Goal: Information Seeking & Learning: Learn about a topic

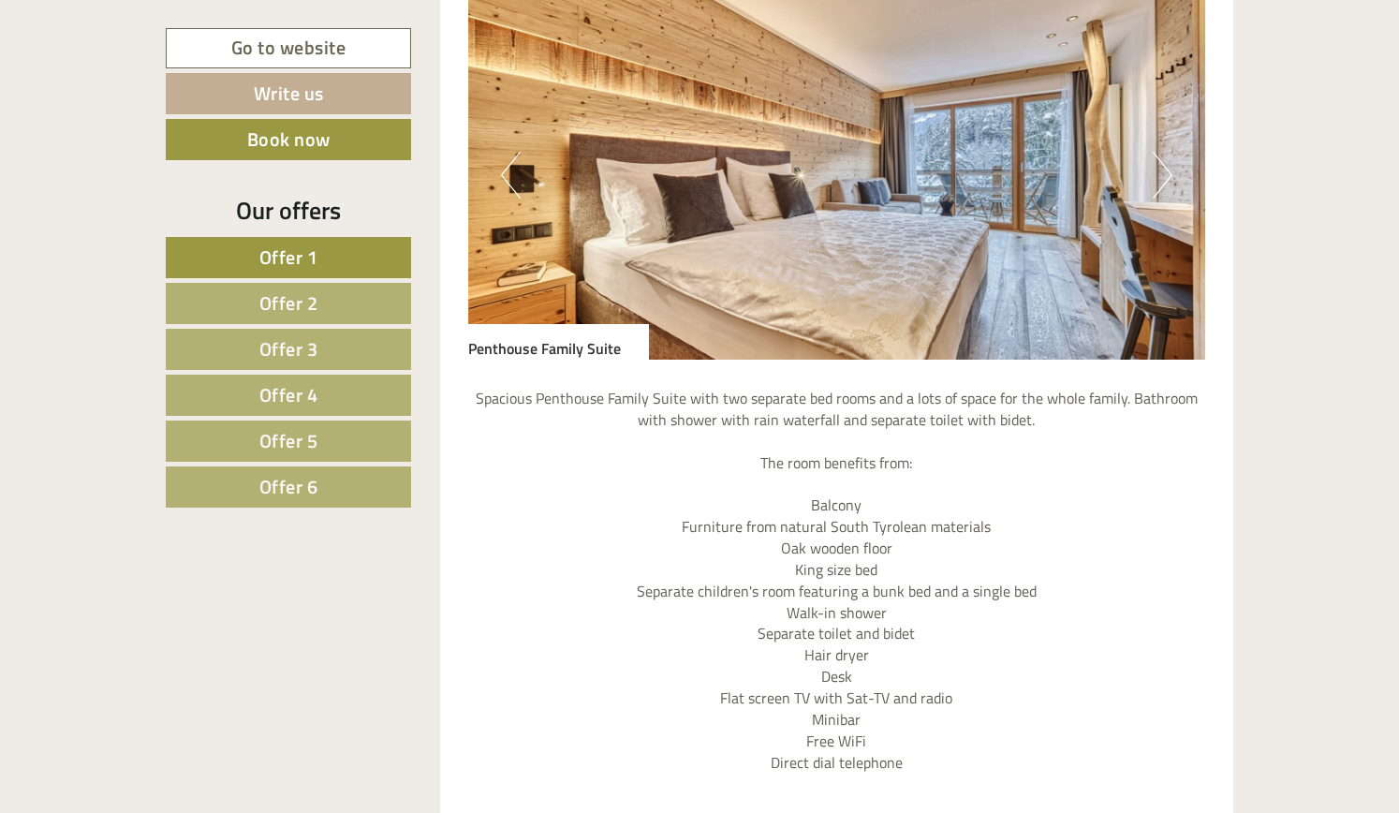
scroll to position [1685, 0]
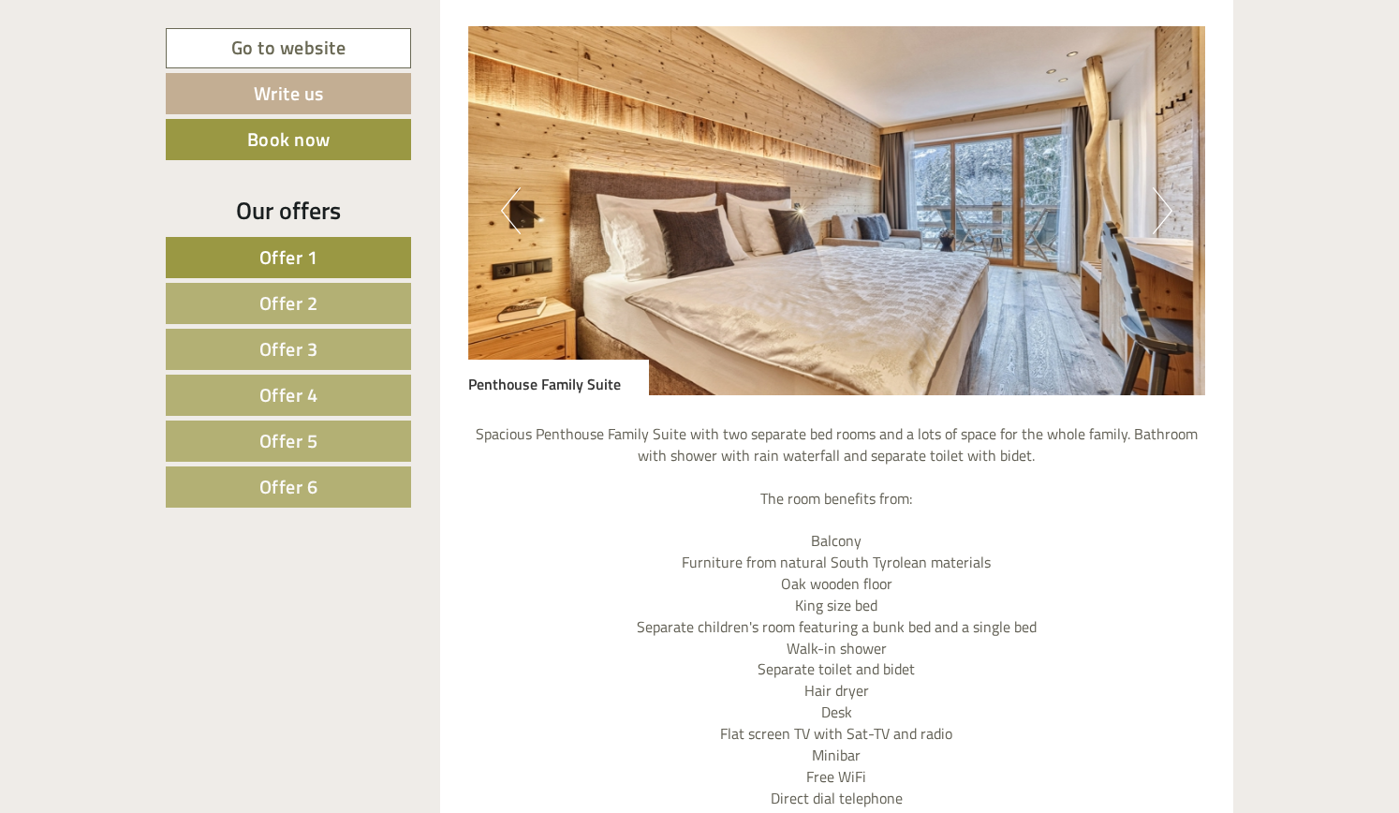
click at [1155, 218] on button "Next" at bounding box center [1162, 210] width 20 height 47
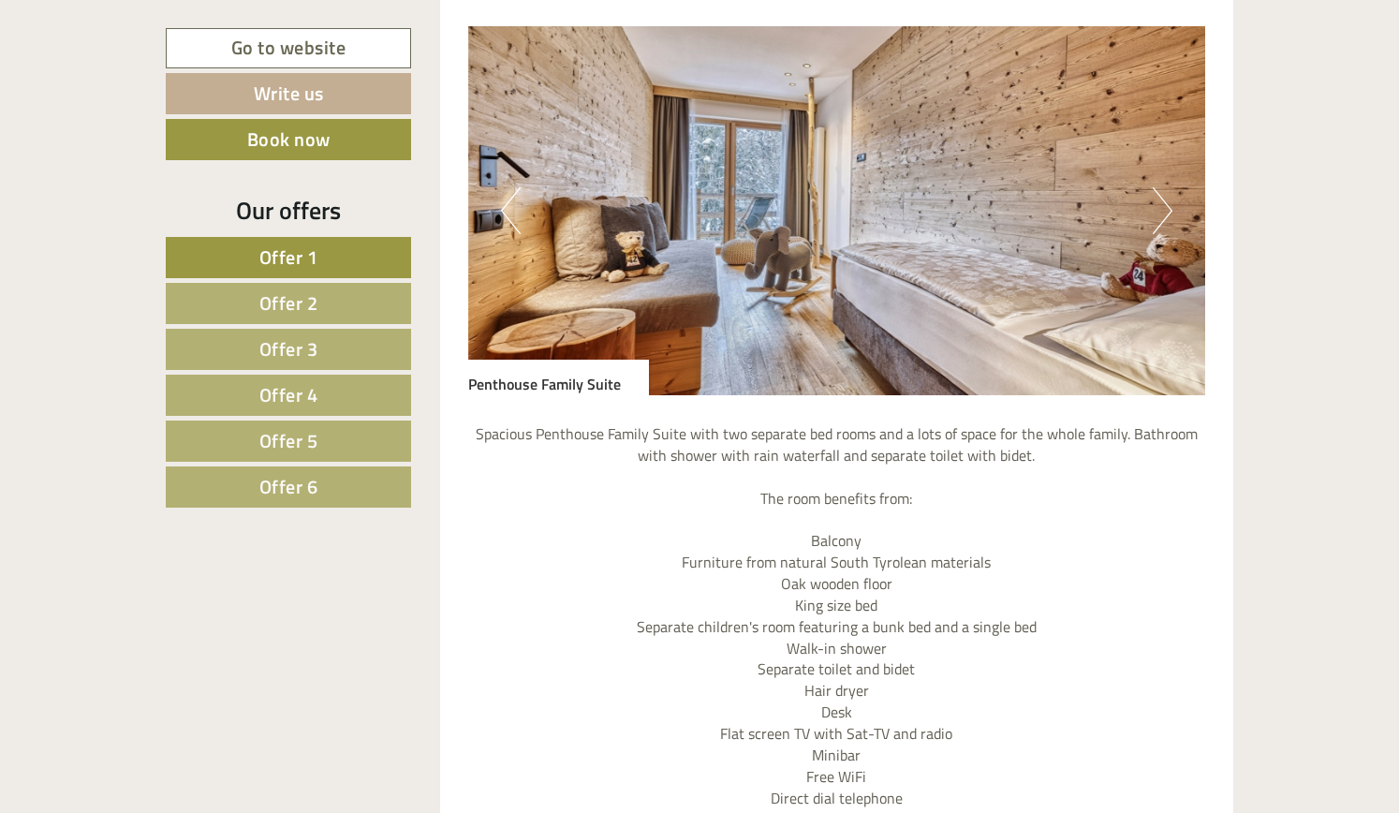
click at [1155, 218] on button "Next" at bounding box center [1162, 210] width 20 height 47
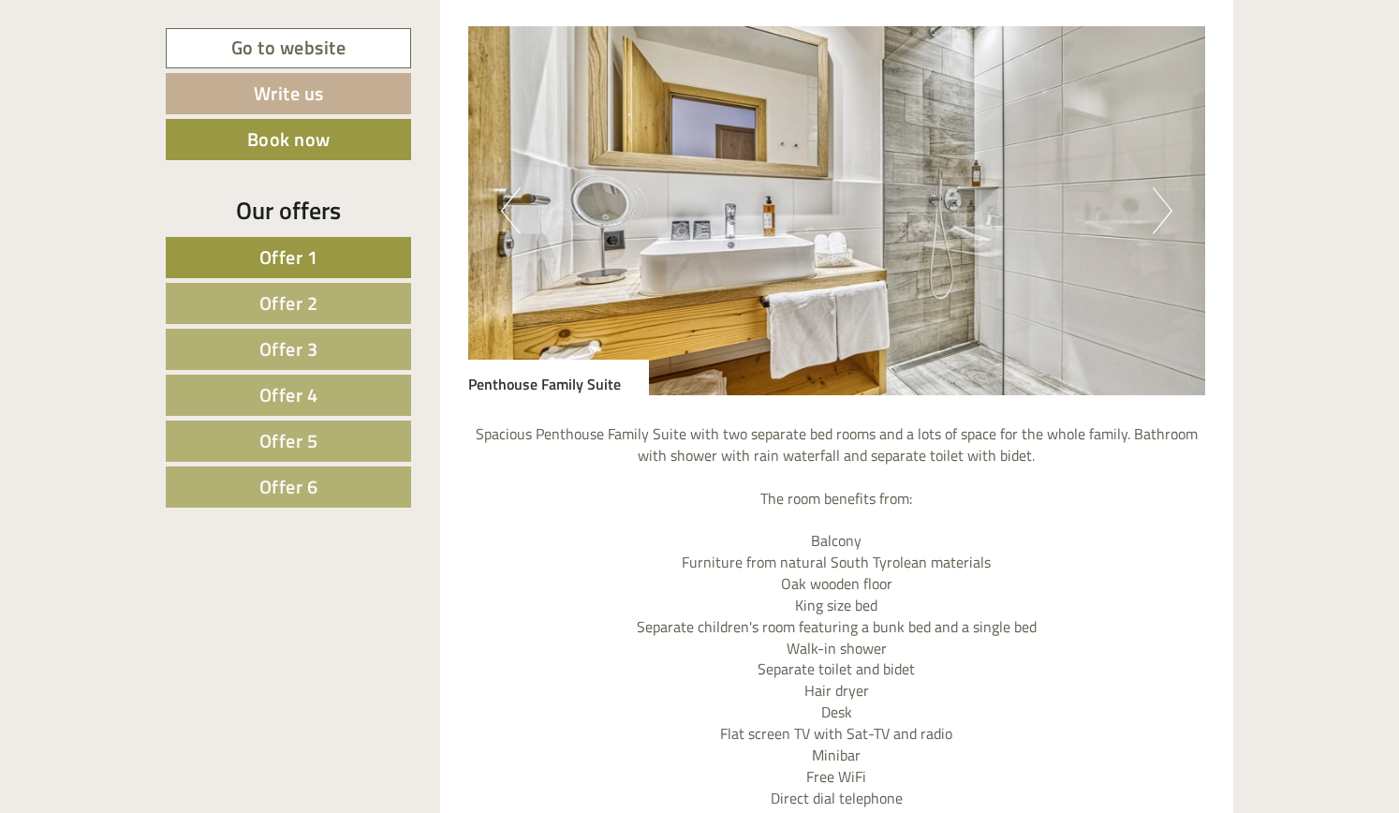
click at [1155, 218] on button "Next" at bounding box center [1162, 210] width 20 height 47
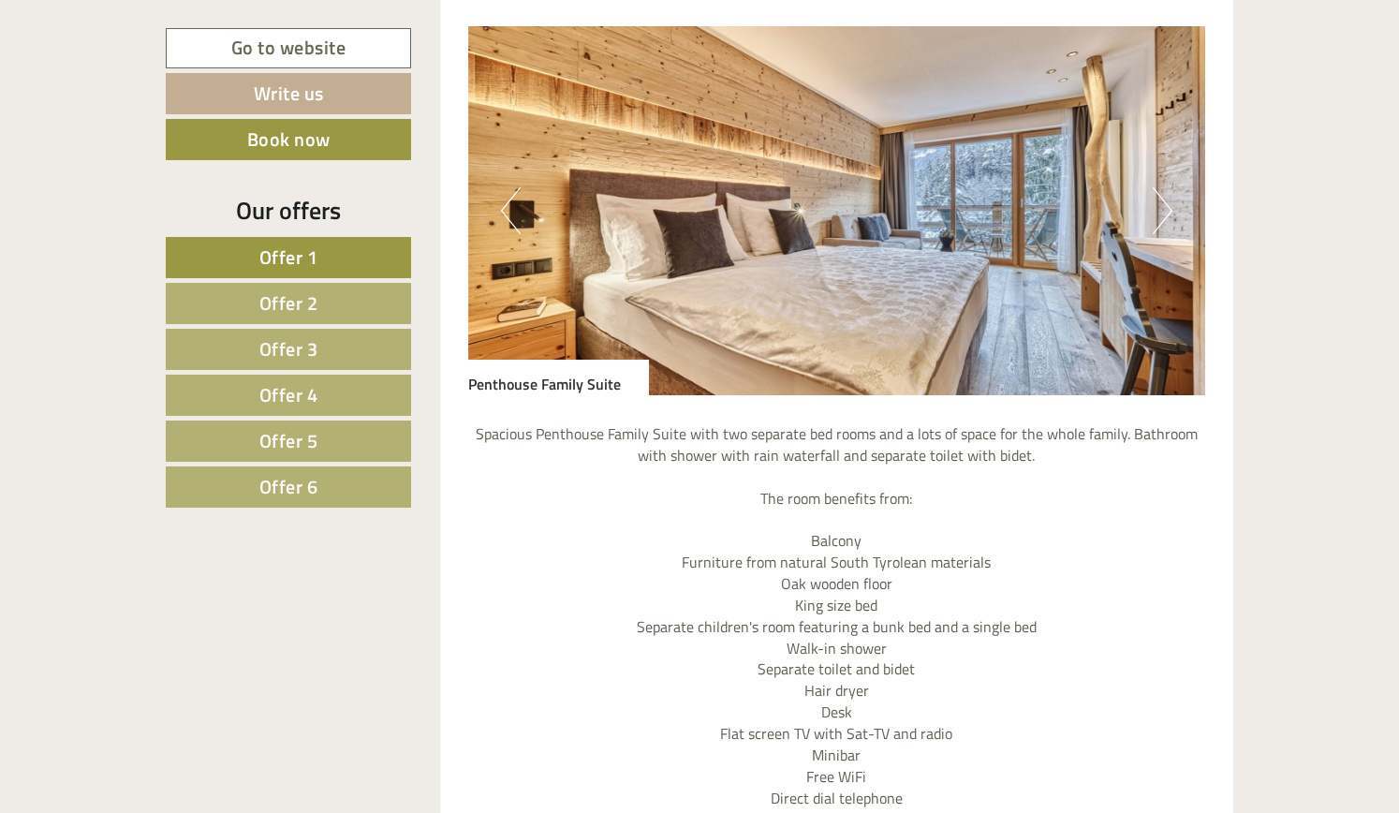
click at [1155, 218] on button "Next" at bounding box center [1162, 210] width 20 height 47
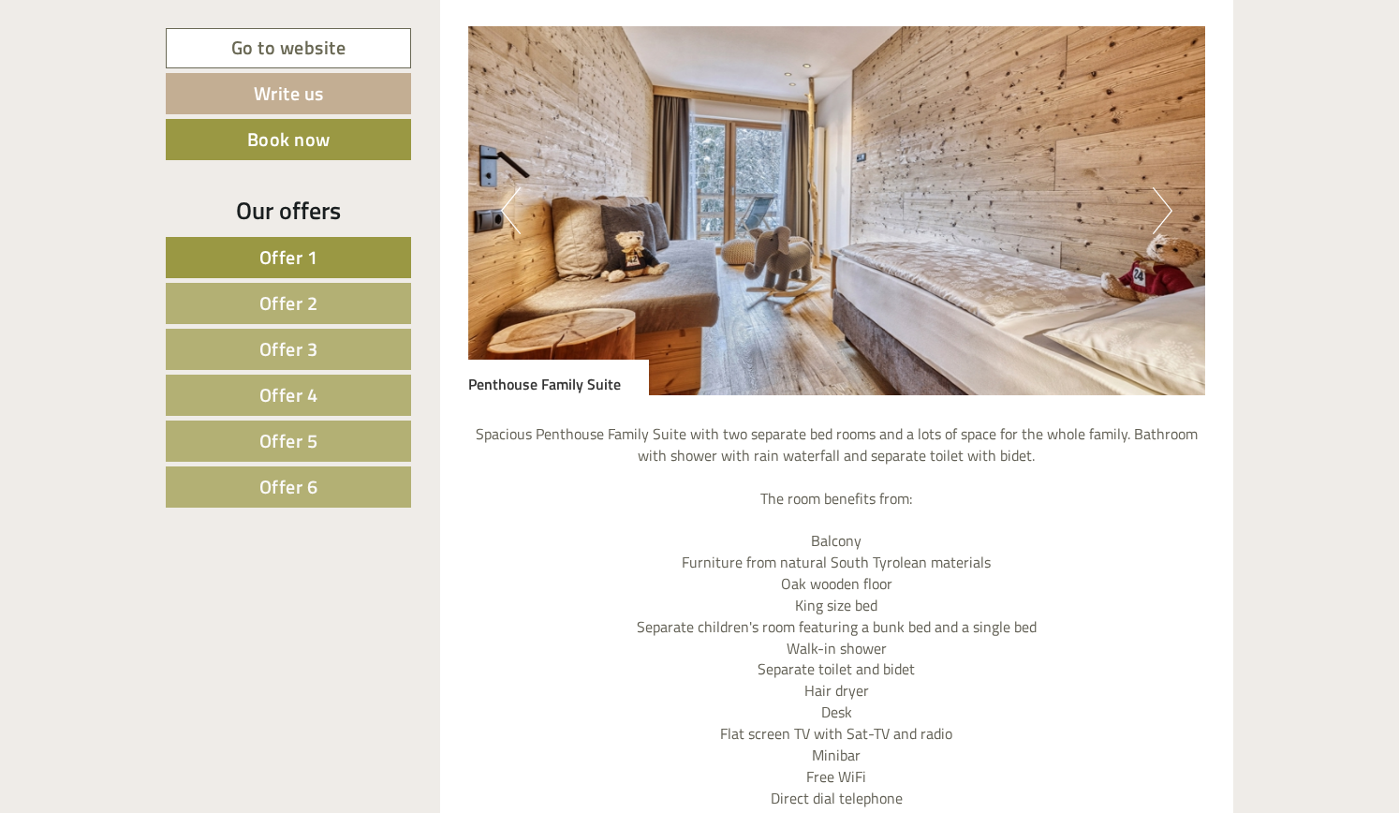
click at [1155, 218] on button "Next" at bounding box center [1162, 210] width 20 height 47
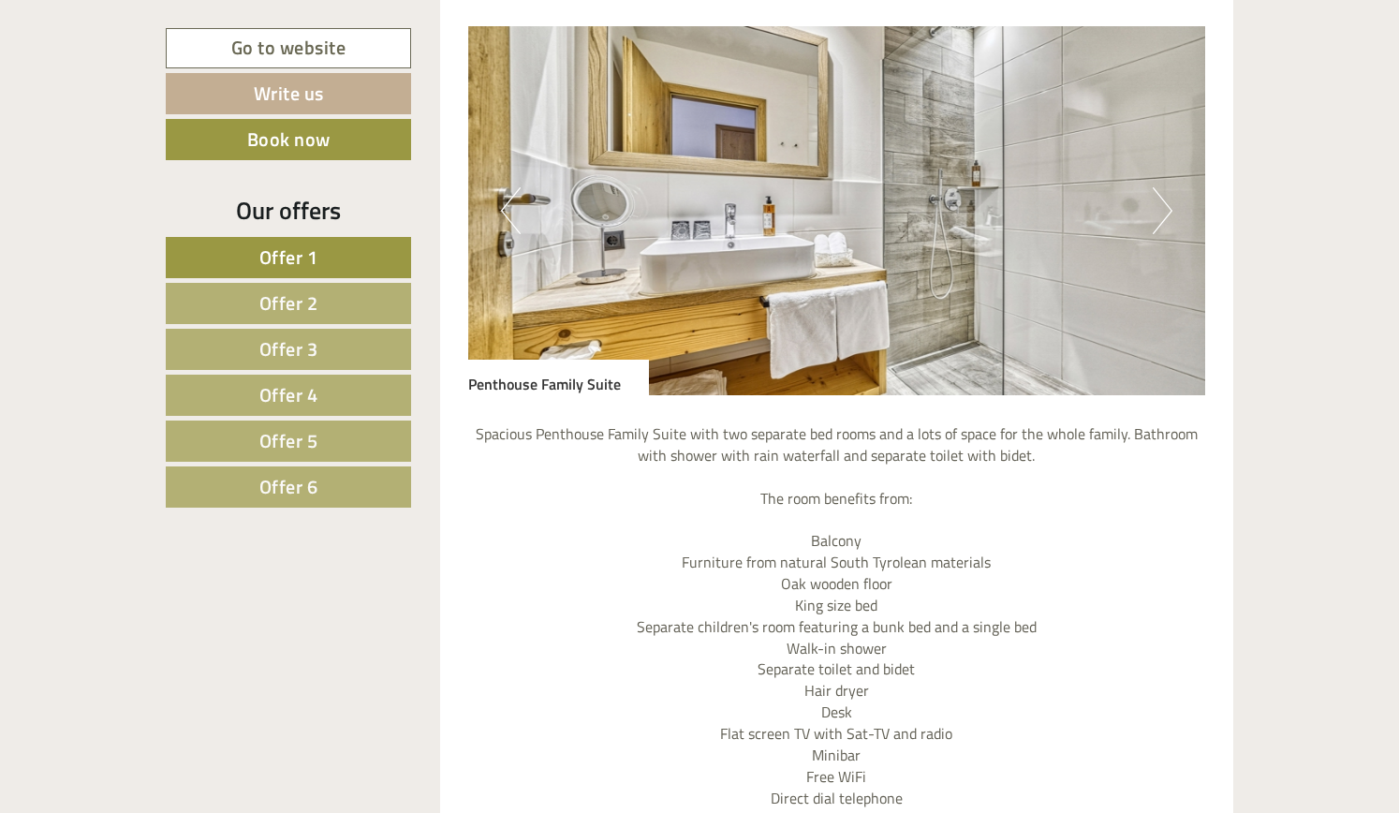
click at [1155, 218] on button "Next" at bounding box center [1162, 210] width 20 height 47
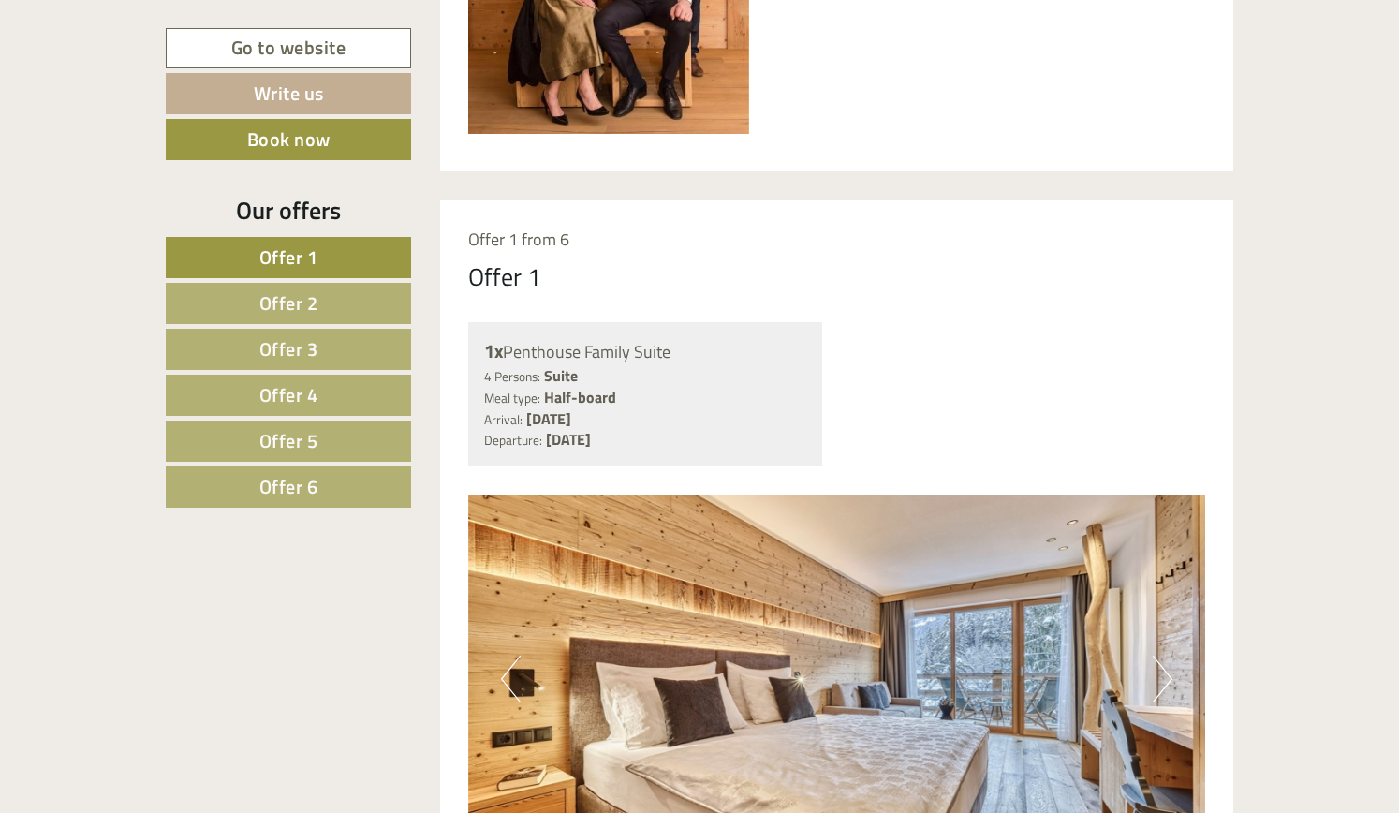
scroll to position [842, 0]
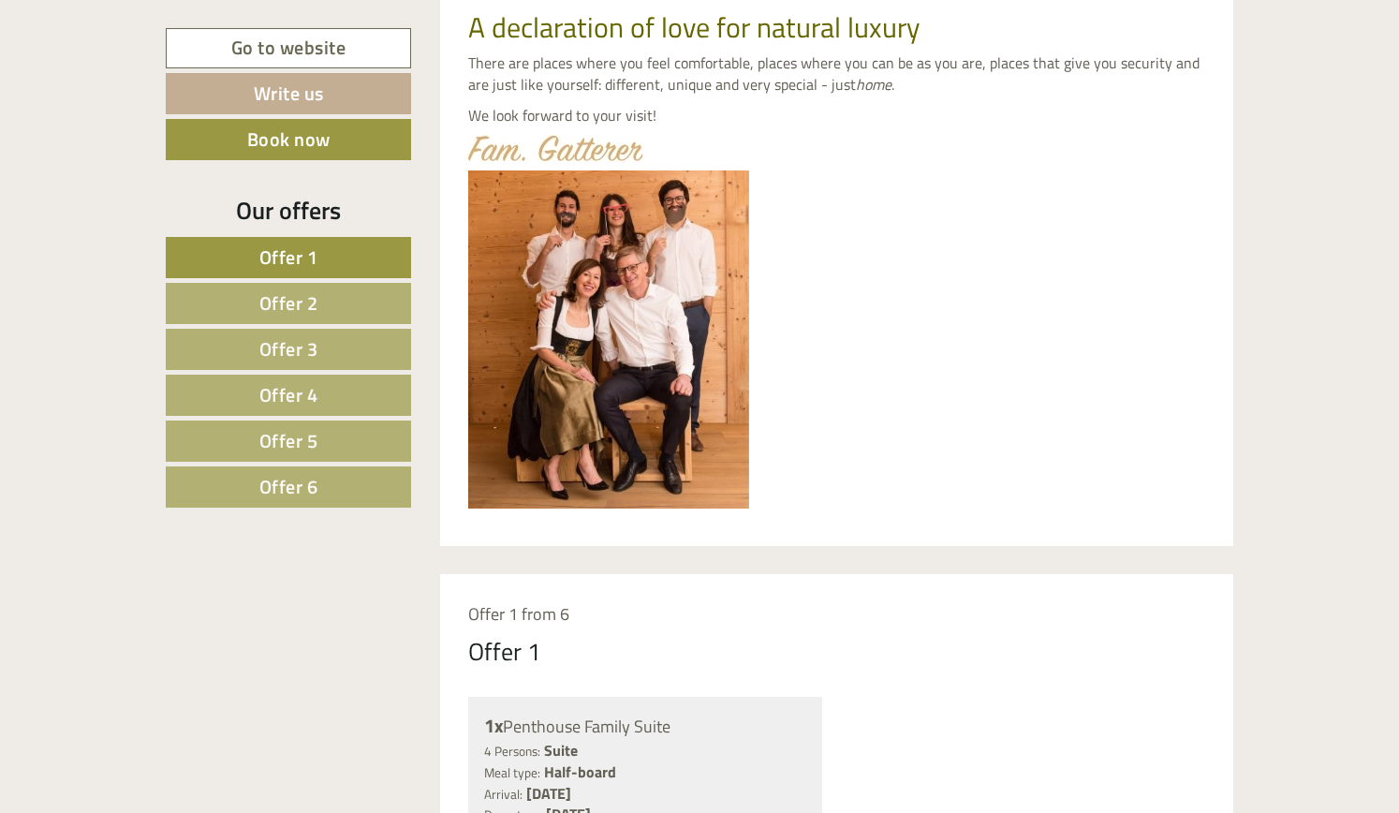
click at [281, 391] on span "Offer 4" at bounding box center [288, 394] width 59 height 29
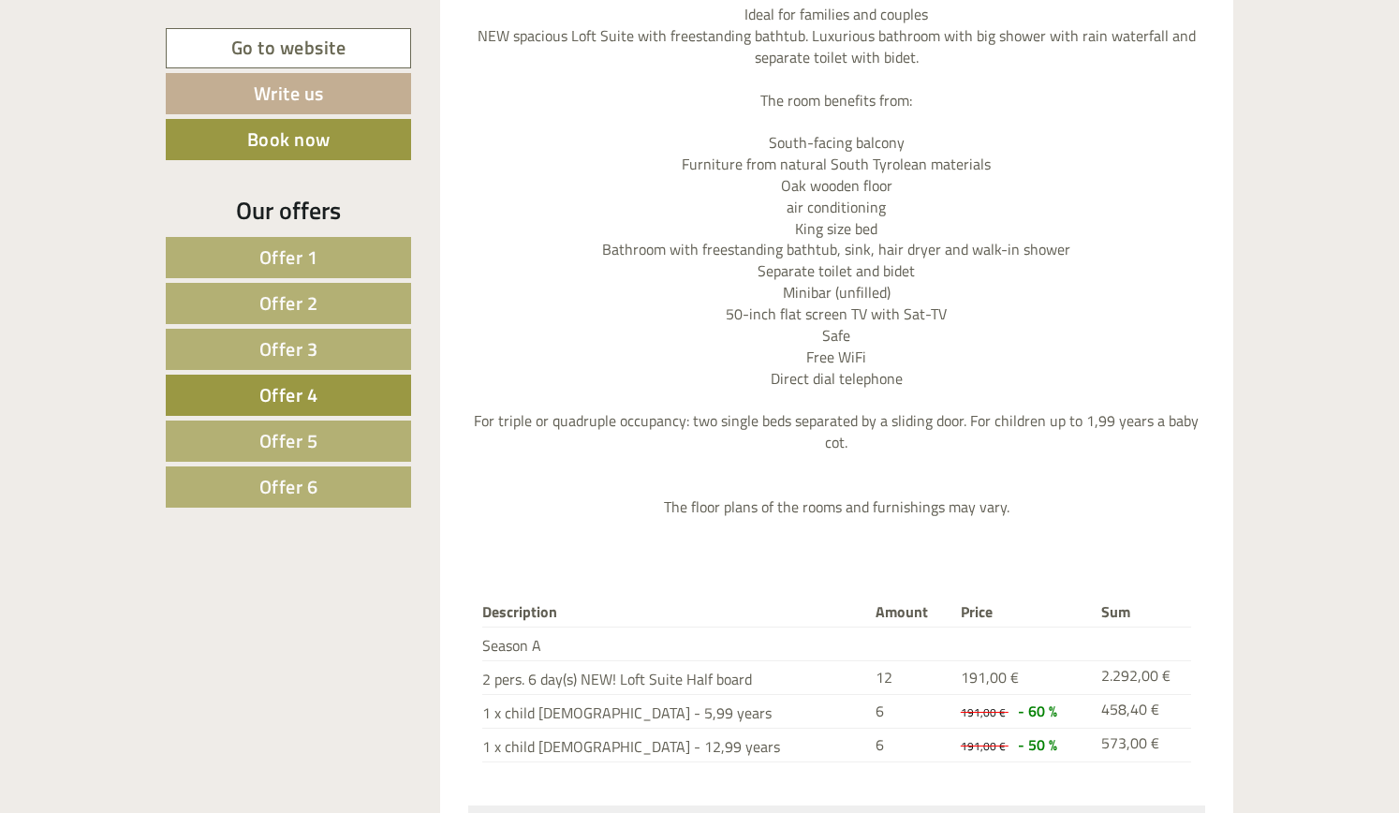
scroll to position [2072, 0]
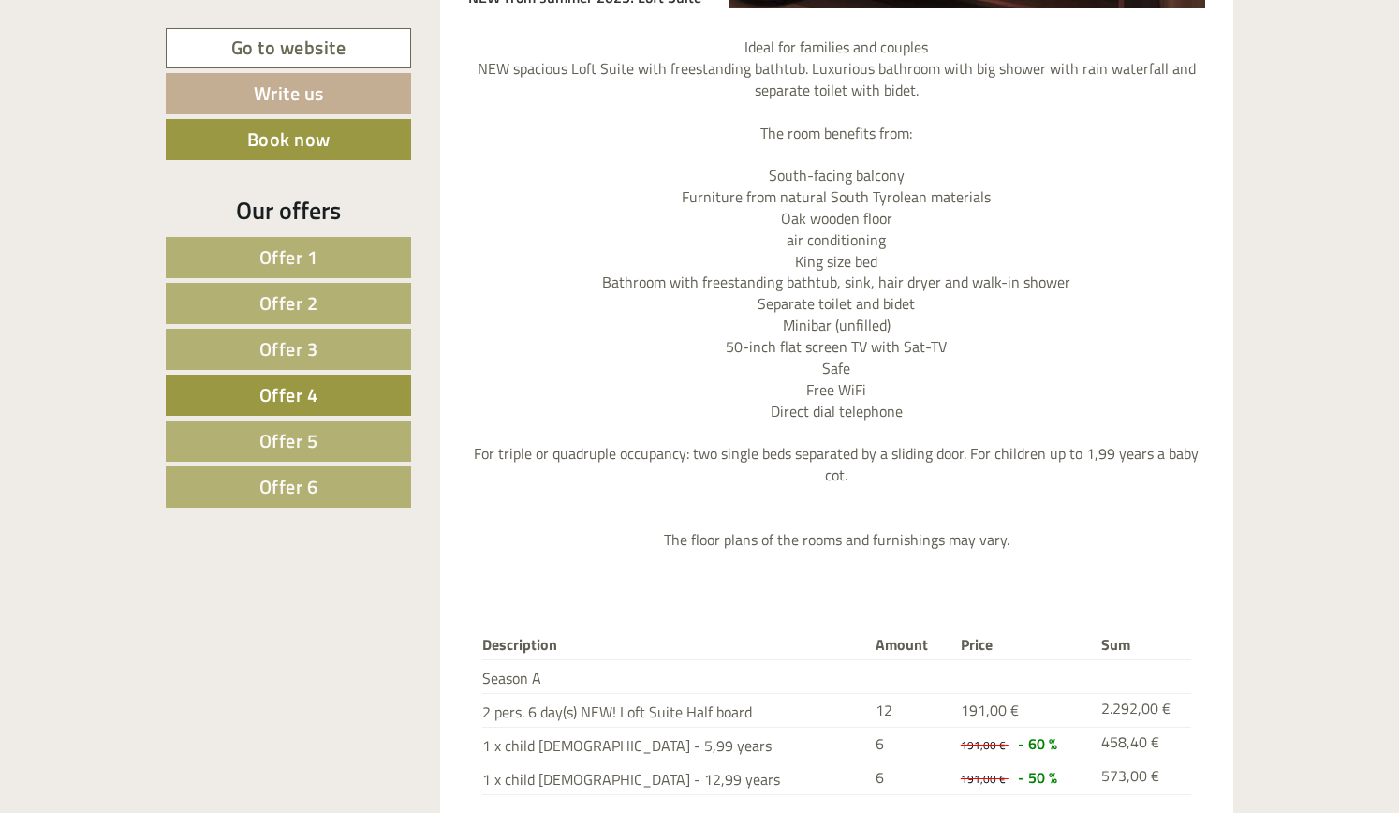
click at [286, 432] on span "Offer 5" at bounding box center [288, 440] width 59 height 29
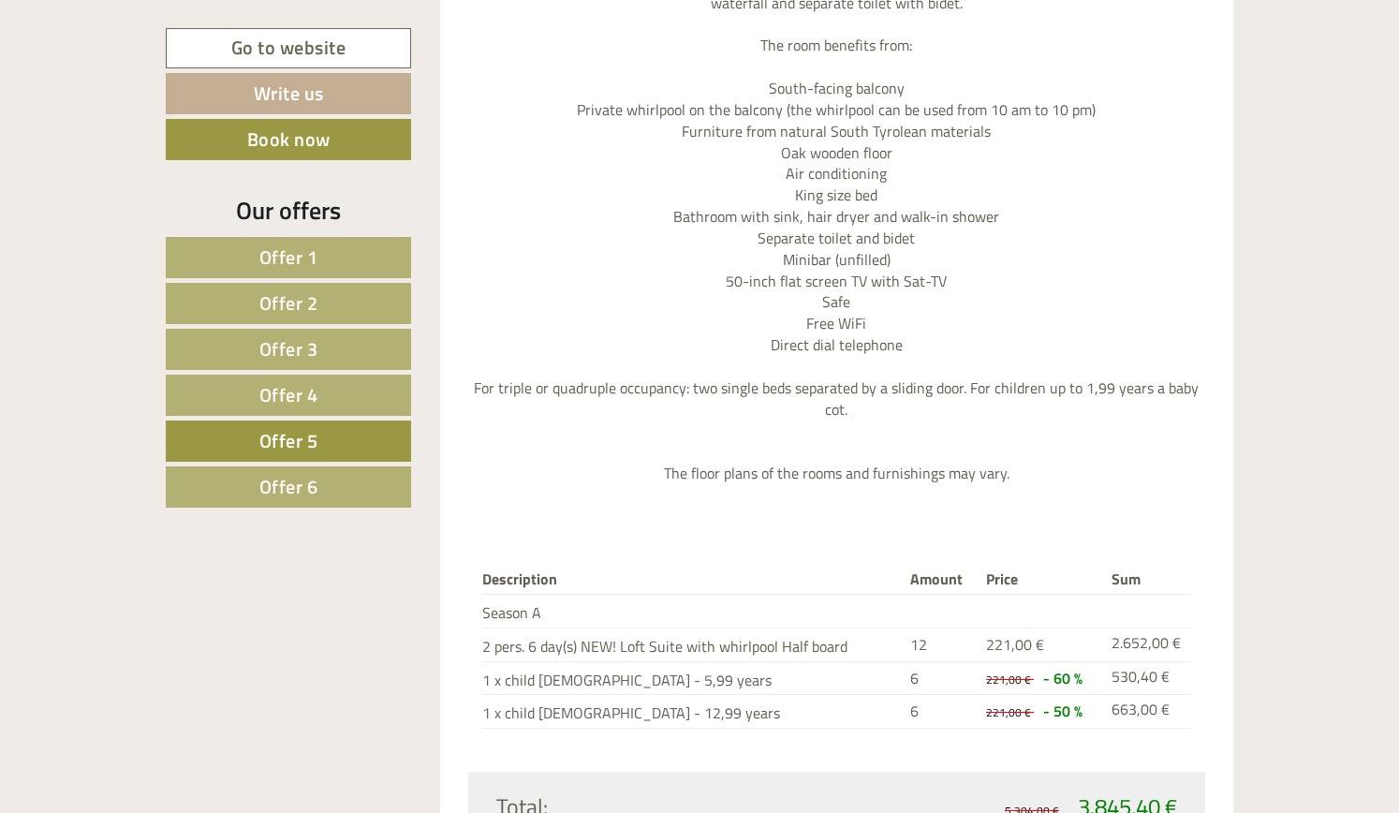
scroll to position [2446, 0]
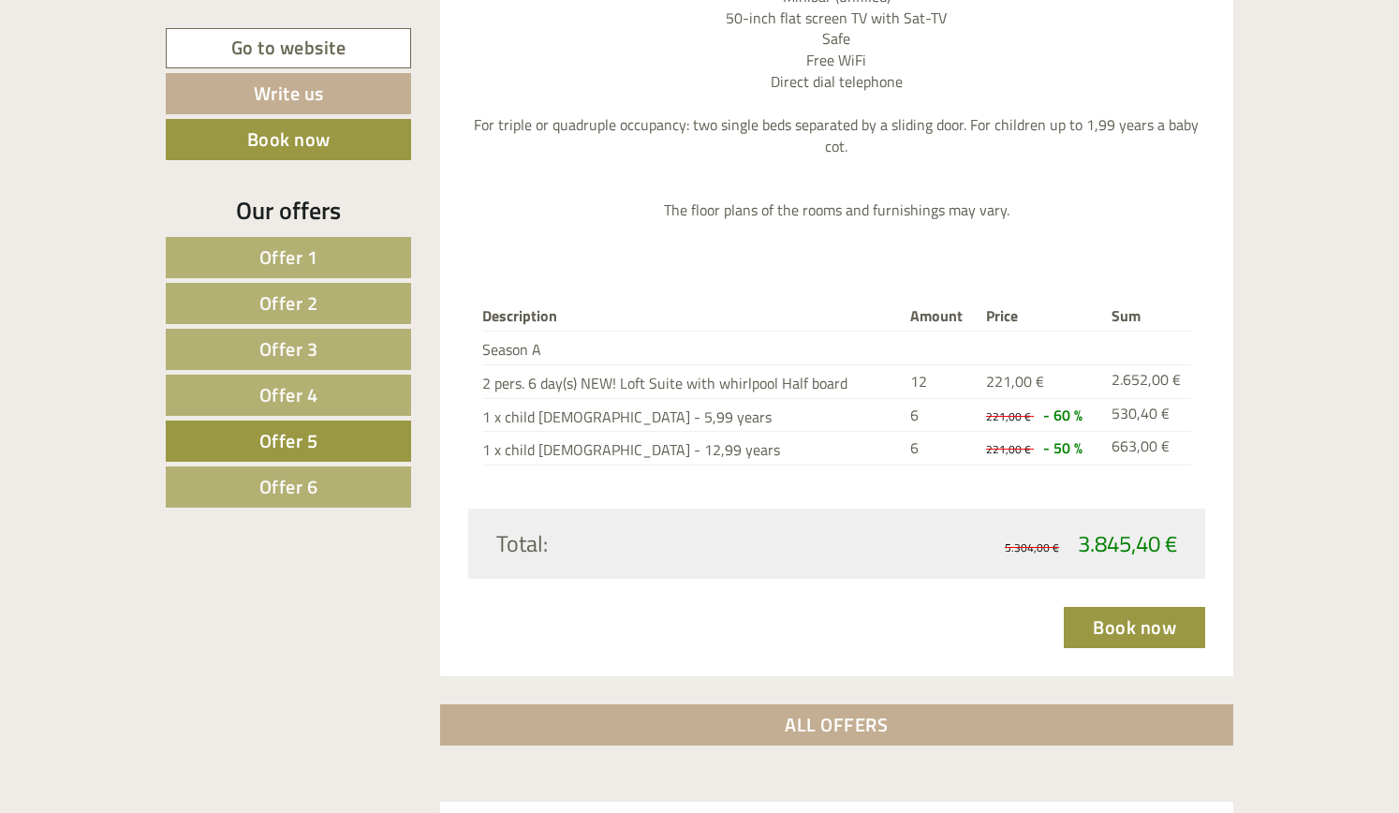
click at [279, 482] on span "Offer 6" at bounding box center [288, 486] width 59 height 29
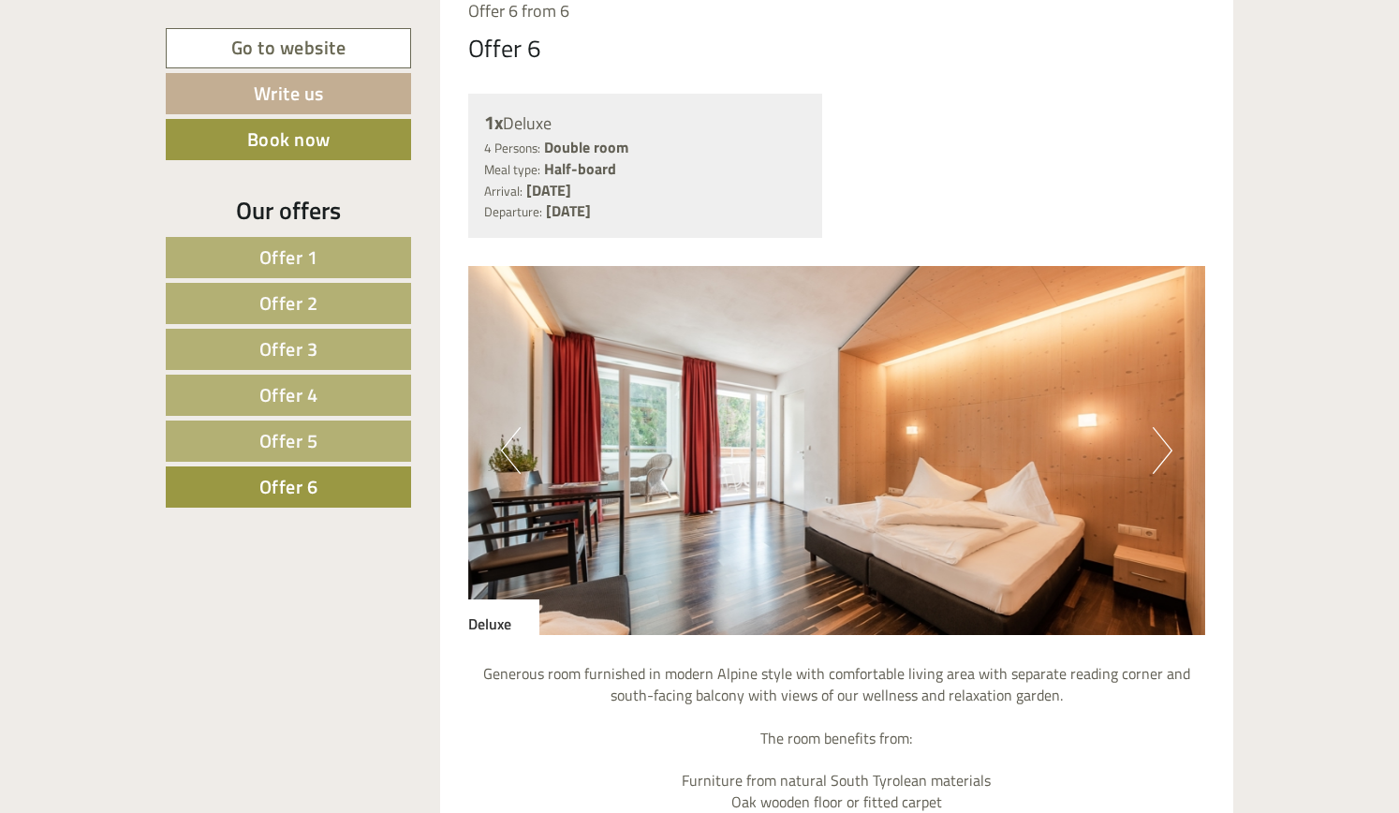
scroll to position [1416, 0]
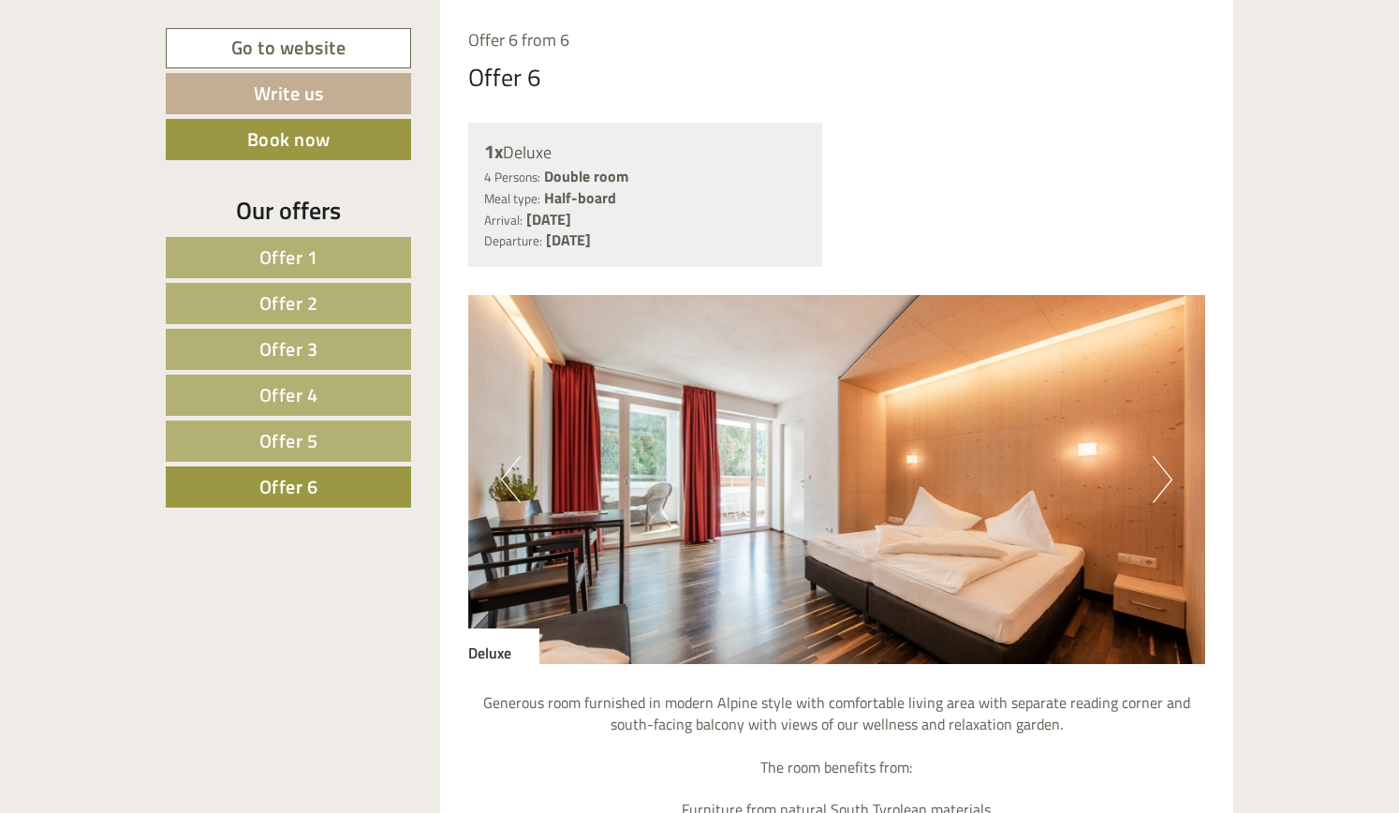
click at [1166, 478] on button "Next" at bounding box center [1162, 479] width 20 height 47
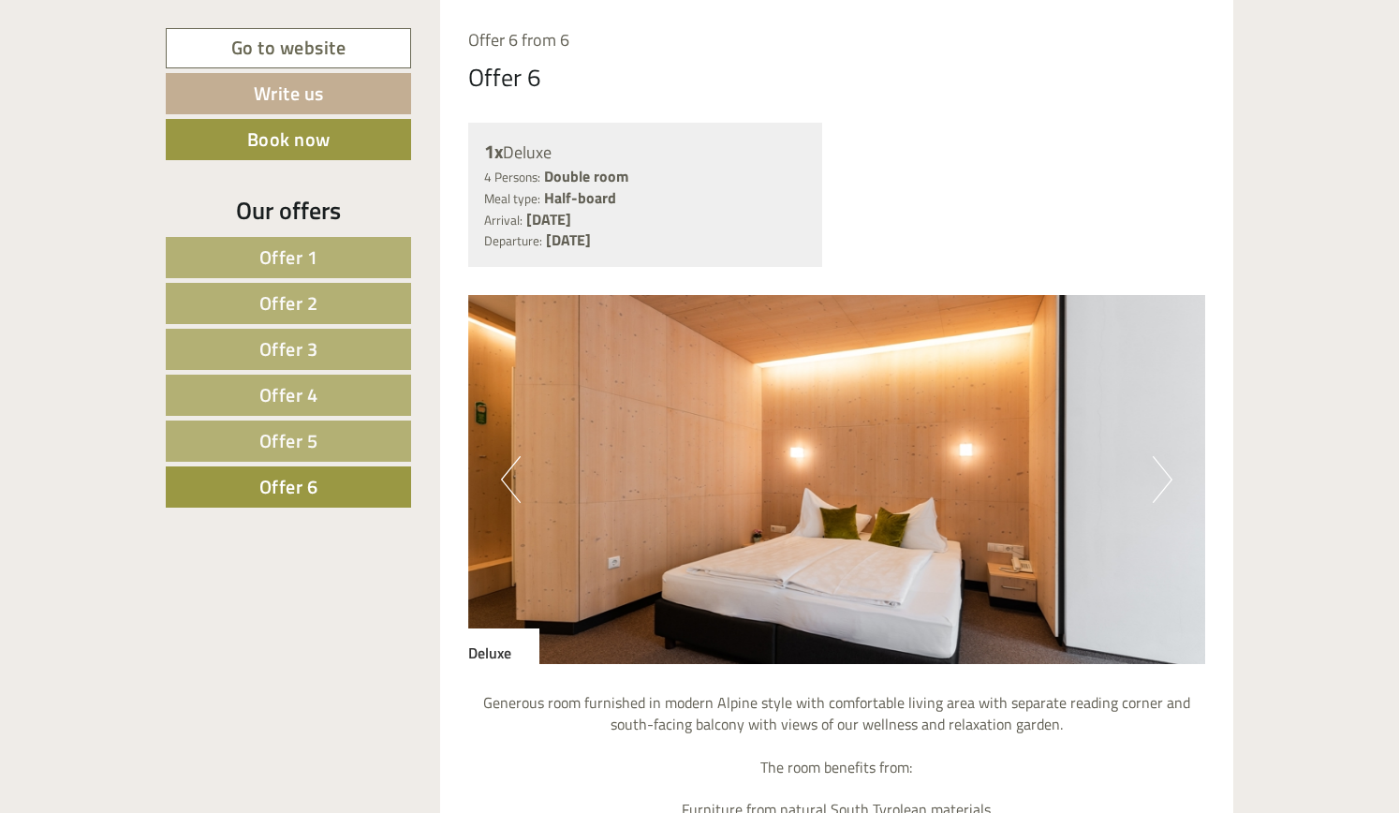
click at [1166, 478] on button "Next" at bounding box center [1162, 479] width 20 height 47
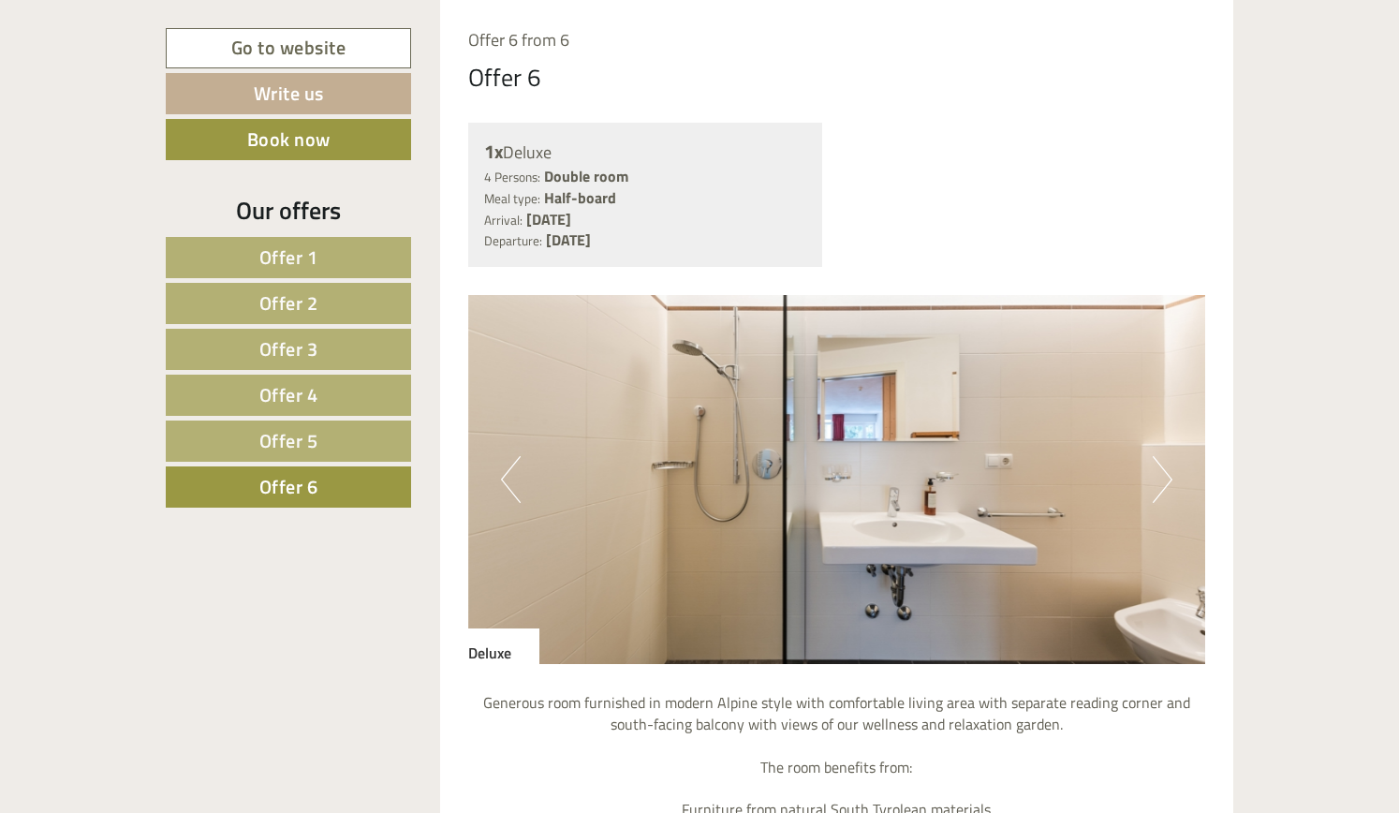
click at [1166, 478] on button "Next" at bounding box center [1162, 479] width 20 height 47
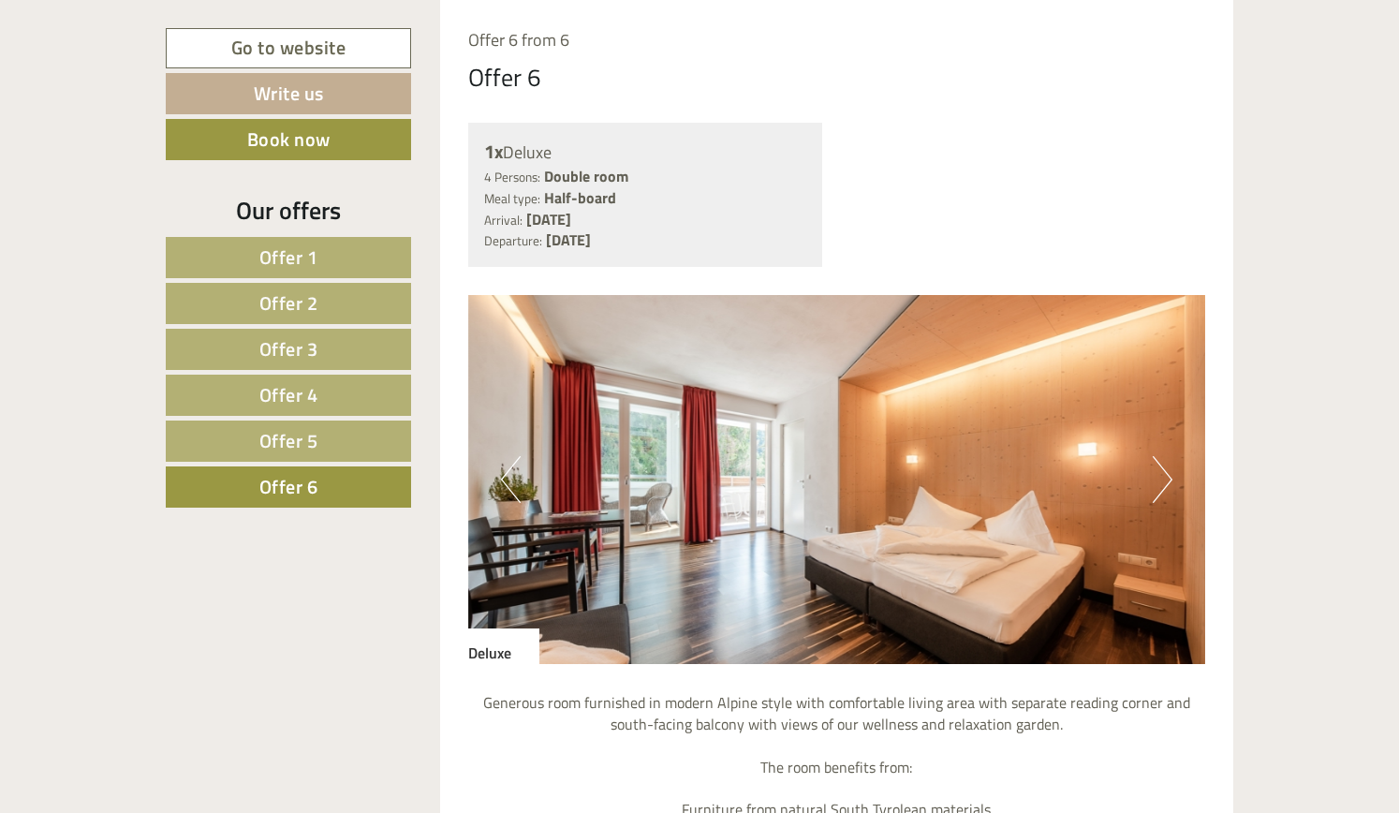
click at [1162, 483] on button "Next" at bounding box center [1162, 479] width 20 height 47
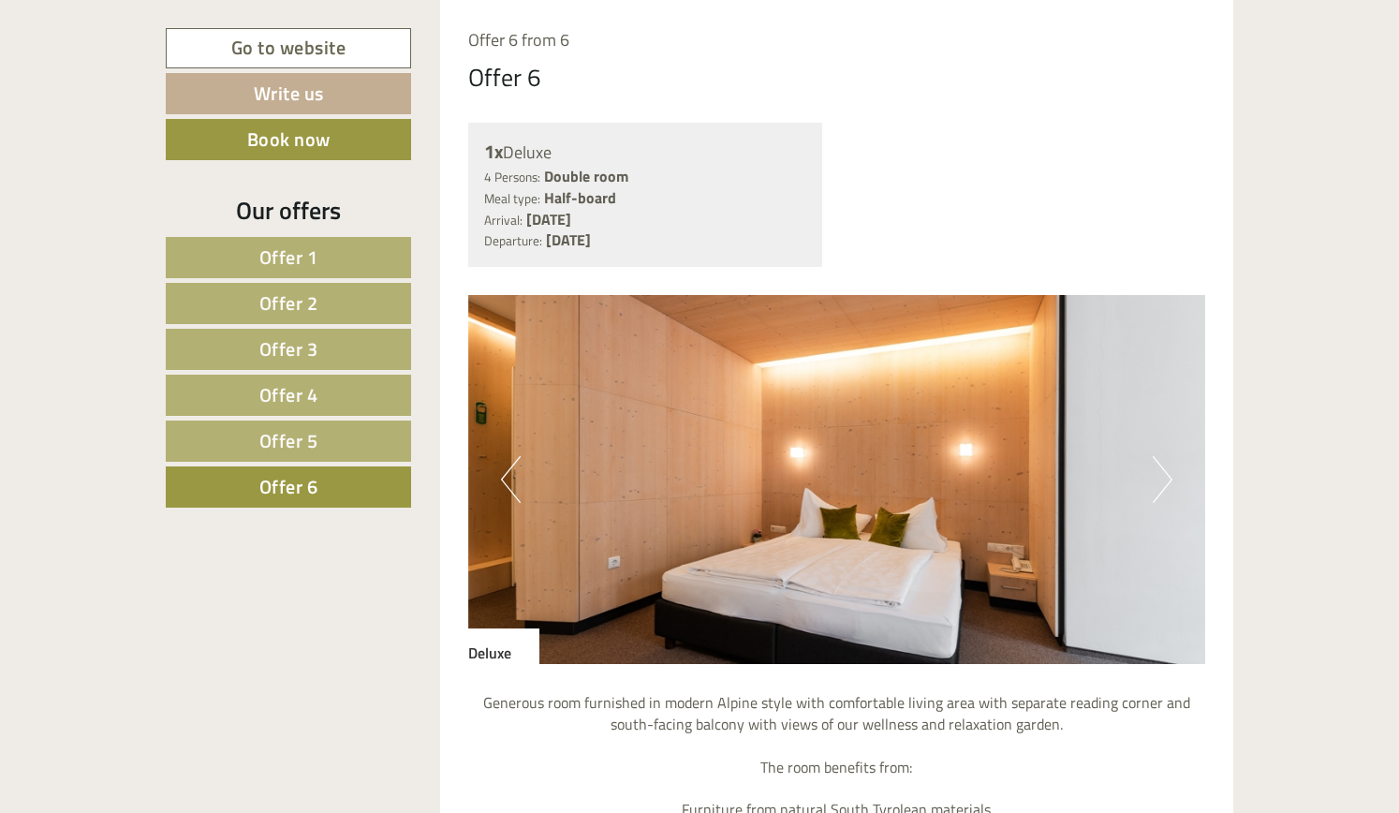
click at [1162, 483] on button "Next" at bounding box center [1162, 479] width 20 height 47
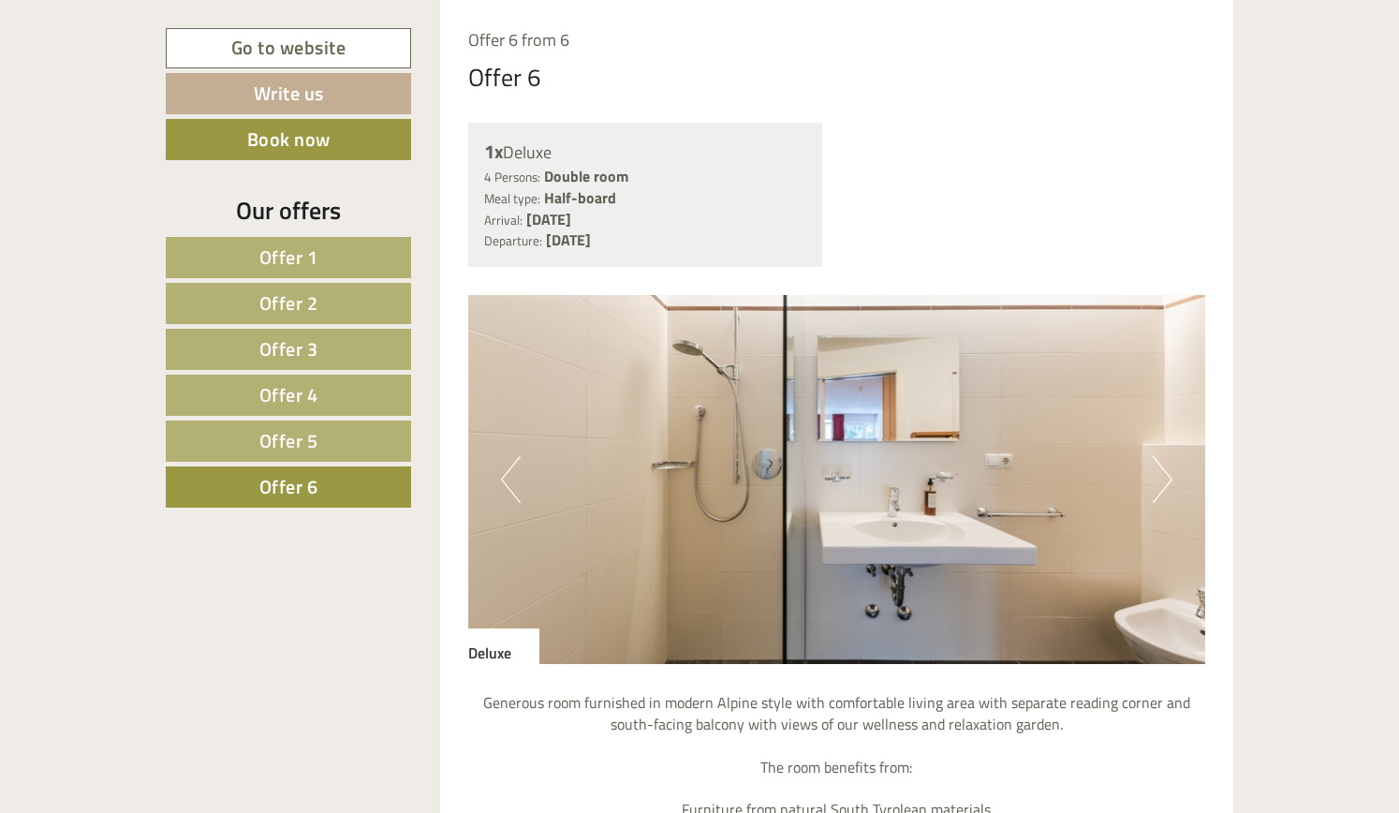
click at [1162, 483] on button "Next" at bounding box center [1162, 479] width 20 height 47
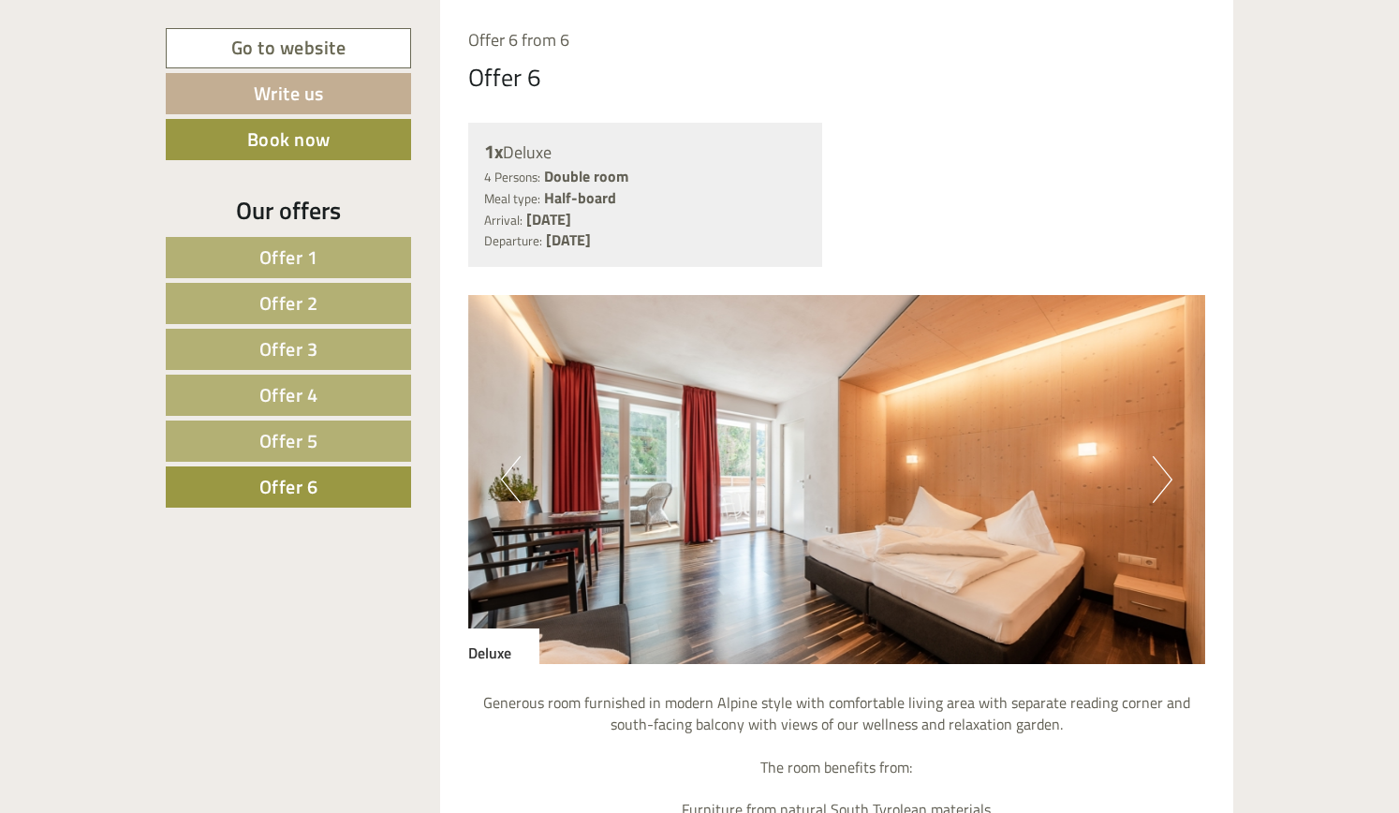
click at [1162, 483] on button "Next" at bounding box center [1162, 479] width 20 height 47
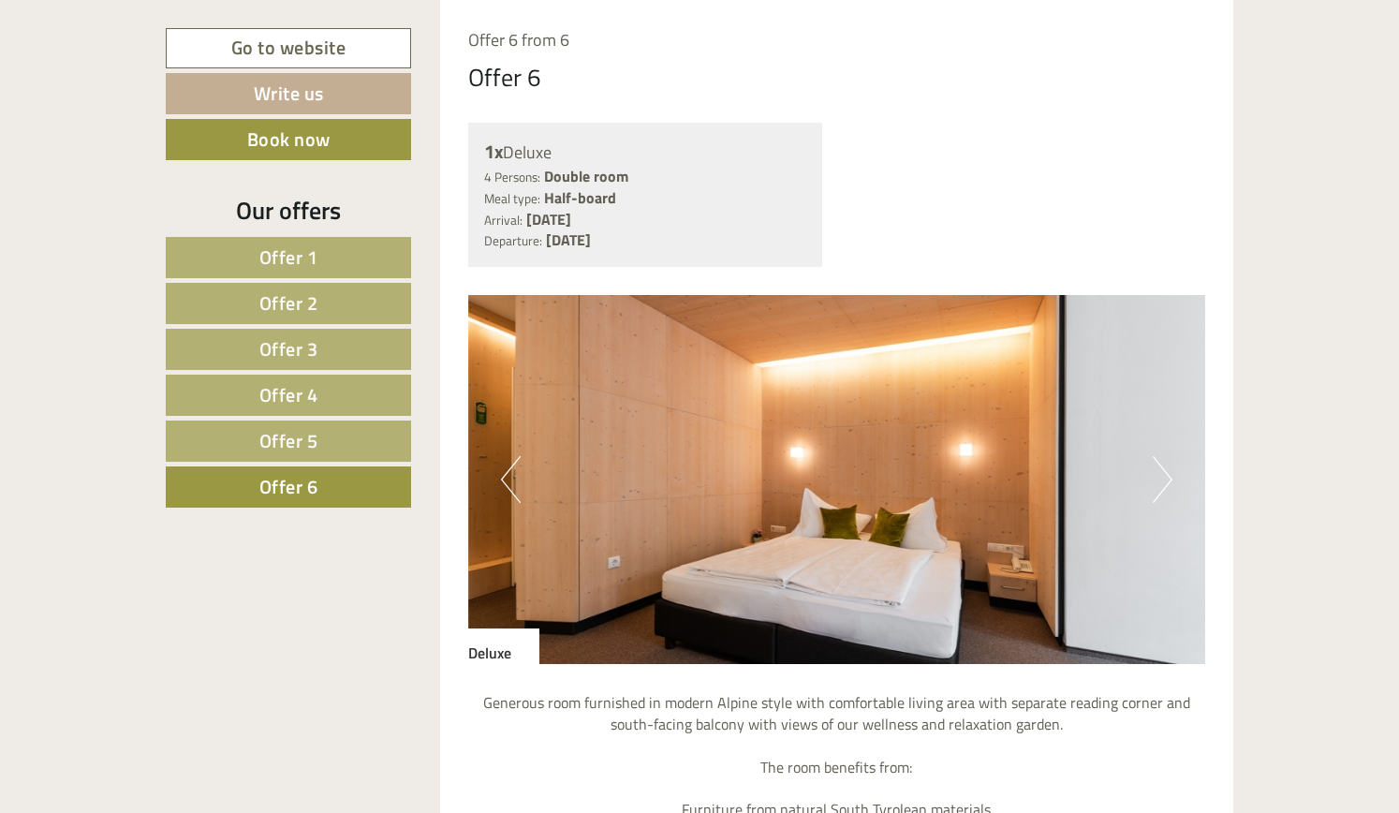
click at [1162, 483] on button "Next" at bounding box center [1162, 479] width 20 height 47
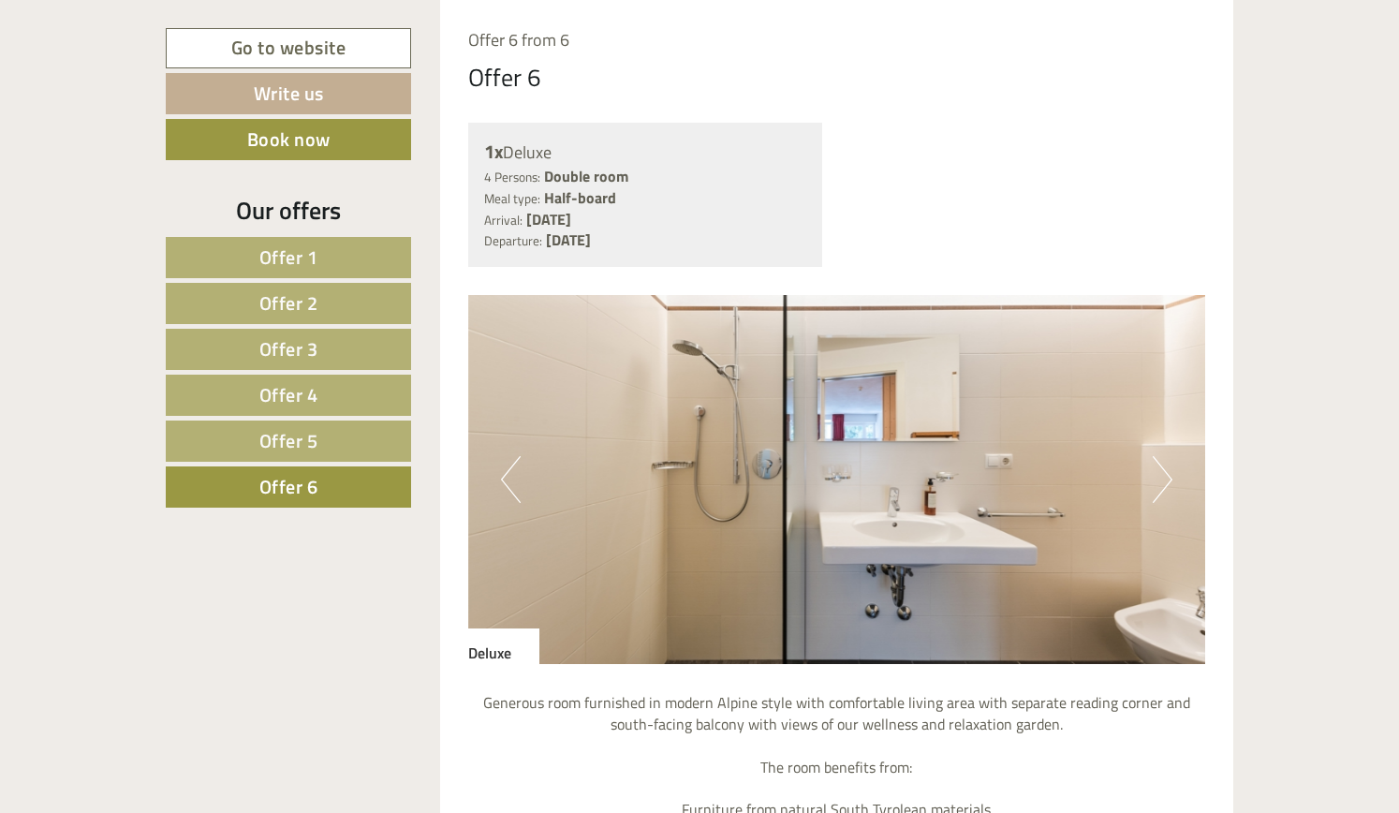
click at [1162, 483] on button "Next" at bounding box center [1162, 479] width 20 height 47
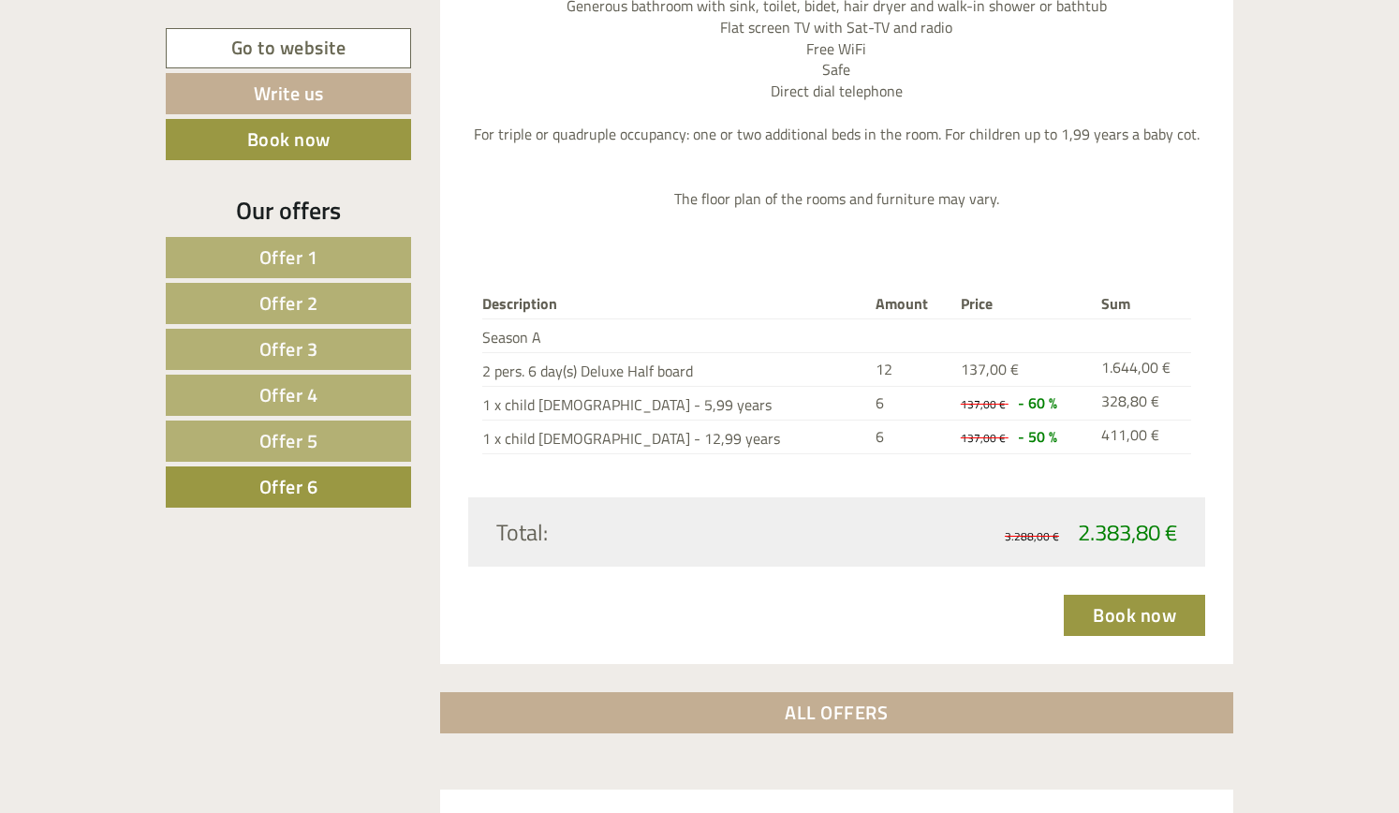
scroll to position [2352, 0]
